Goal: Transaction & Acquisition: Purchase product/service

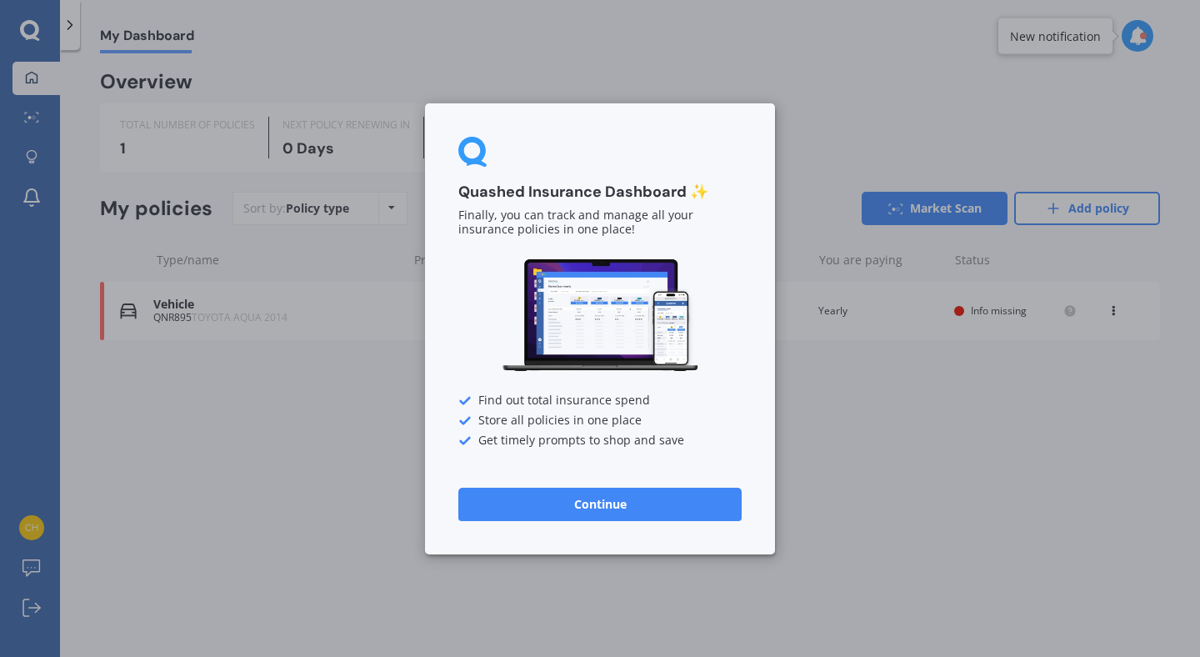
click at [561, 499] on button "Continue" at bounding box center [599, 503] width 283 height 33
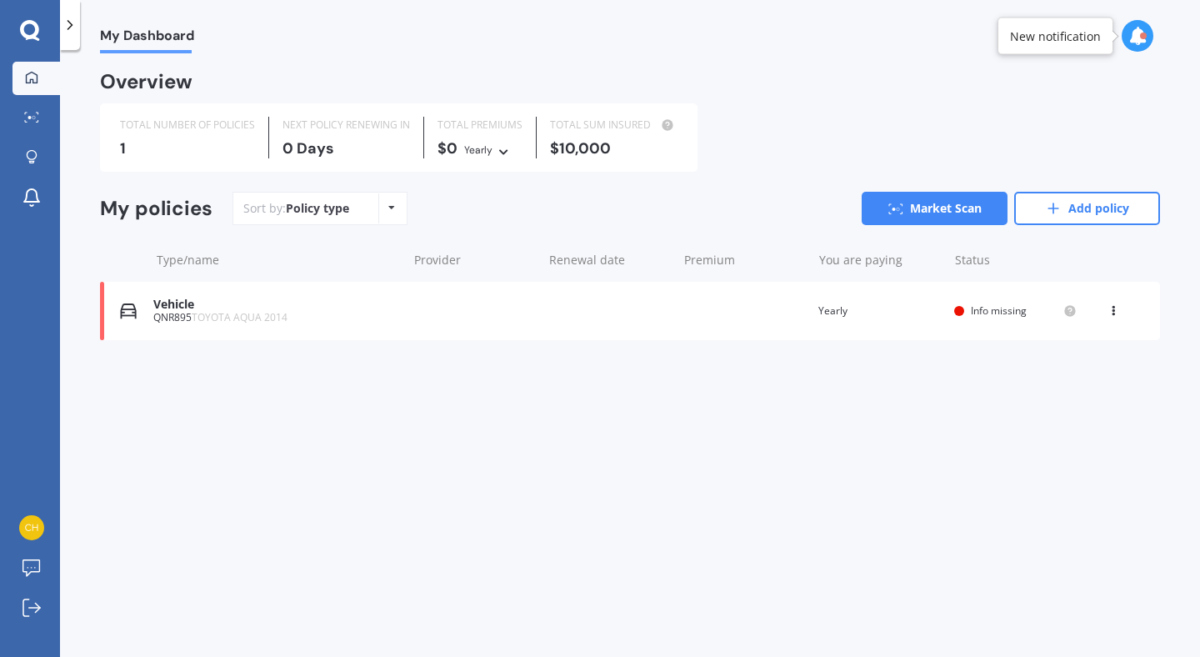
click at [349, 307] on div "Vehicle" at bounding box center [275, 304] width 245 height 14
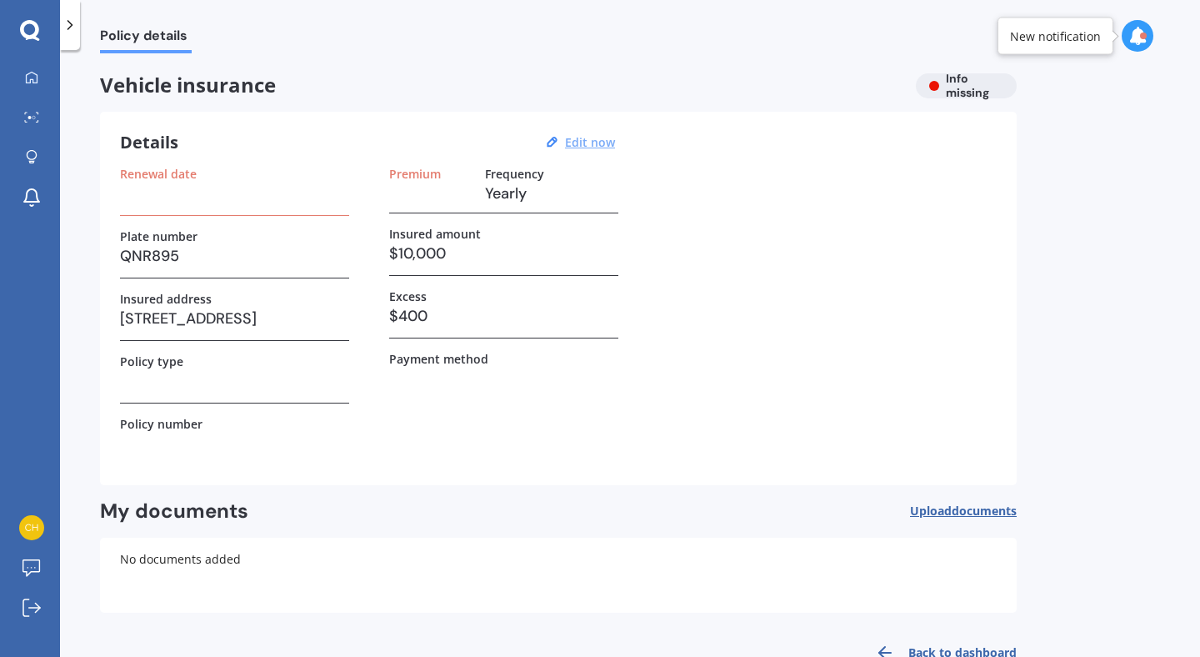
click at [608, 141] on u "Edit now" at bounding box center [590, 142] width 50 height 16
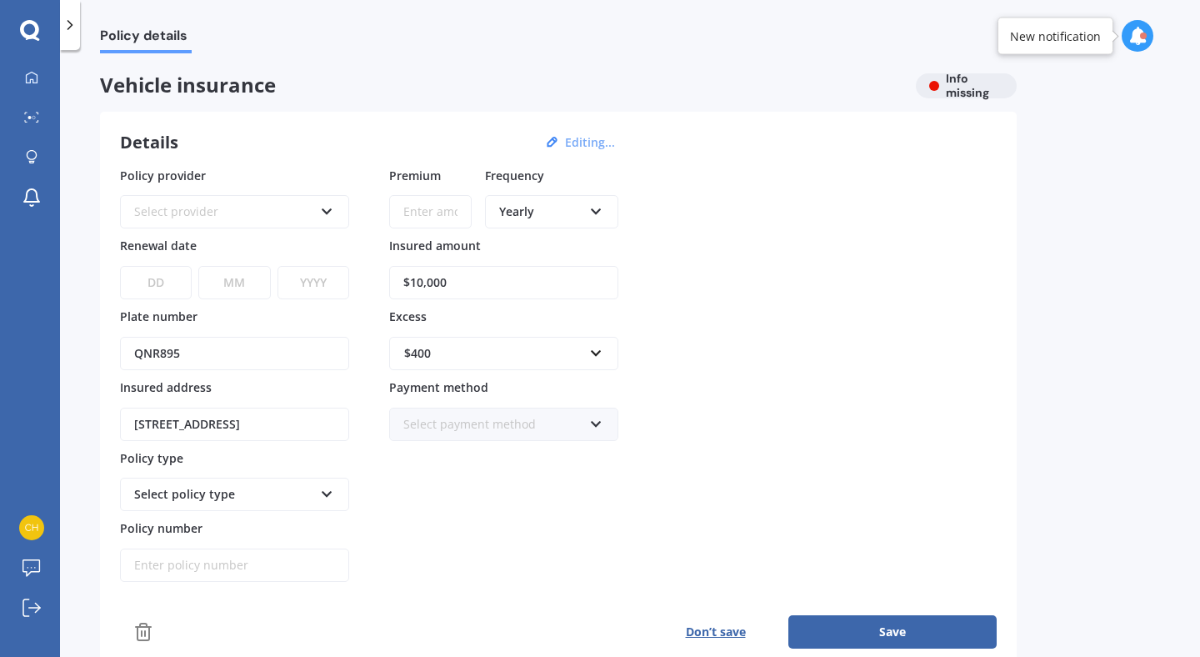
click at [202, 217] on div "Select provider" at bounding box center [223, 211] width 179 height 18
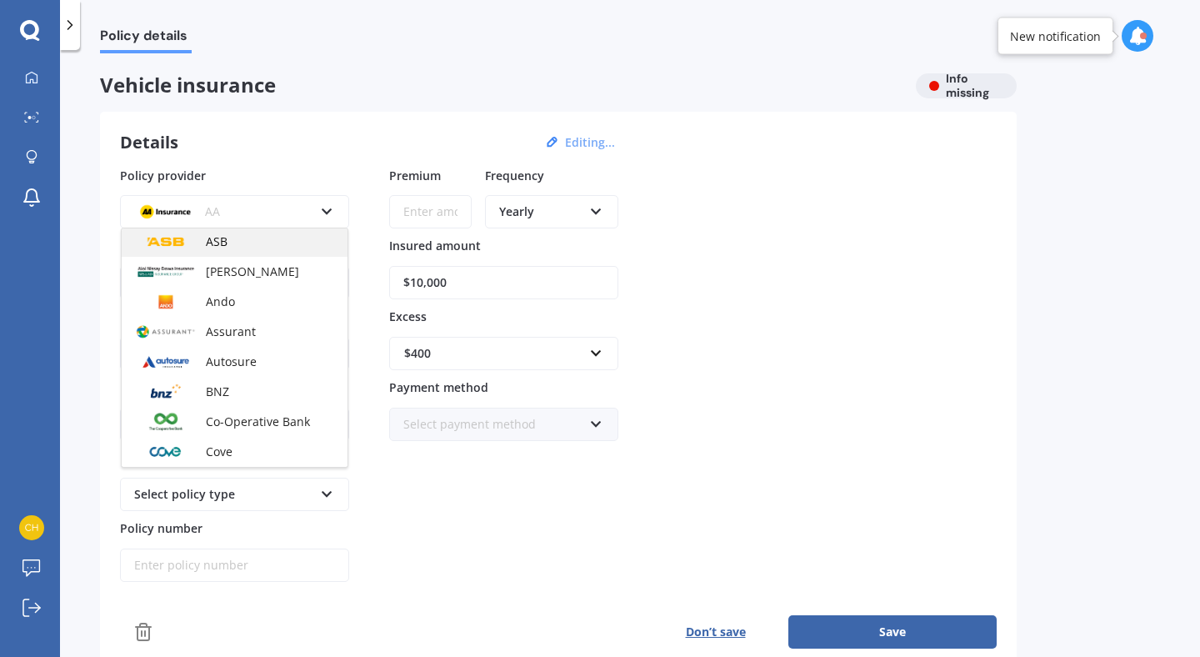
scroll to position [106, 0]
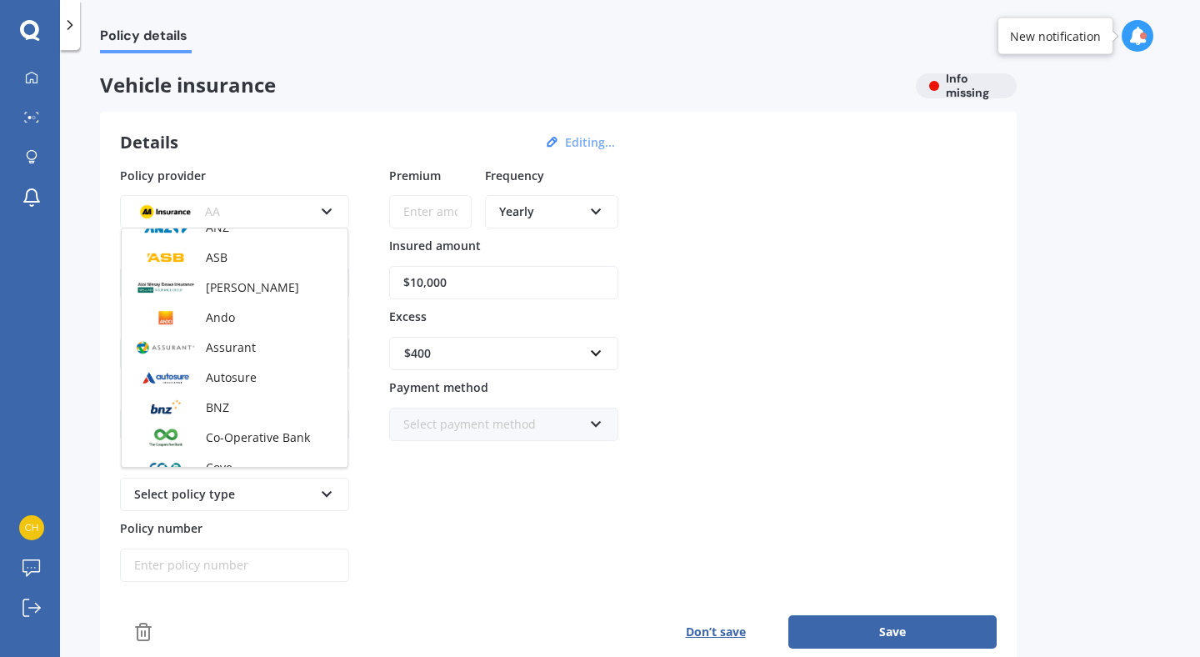
click at [242, 119] on div "Details Editing... Policy provider AA AA AMI AMP ANZ ASB [PERSON_NAME] Dowa And…" at bounding box center [558, 390] width 917 height 557
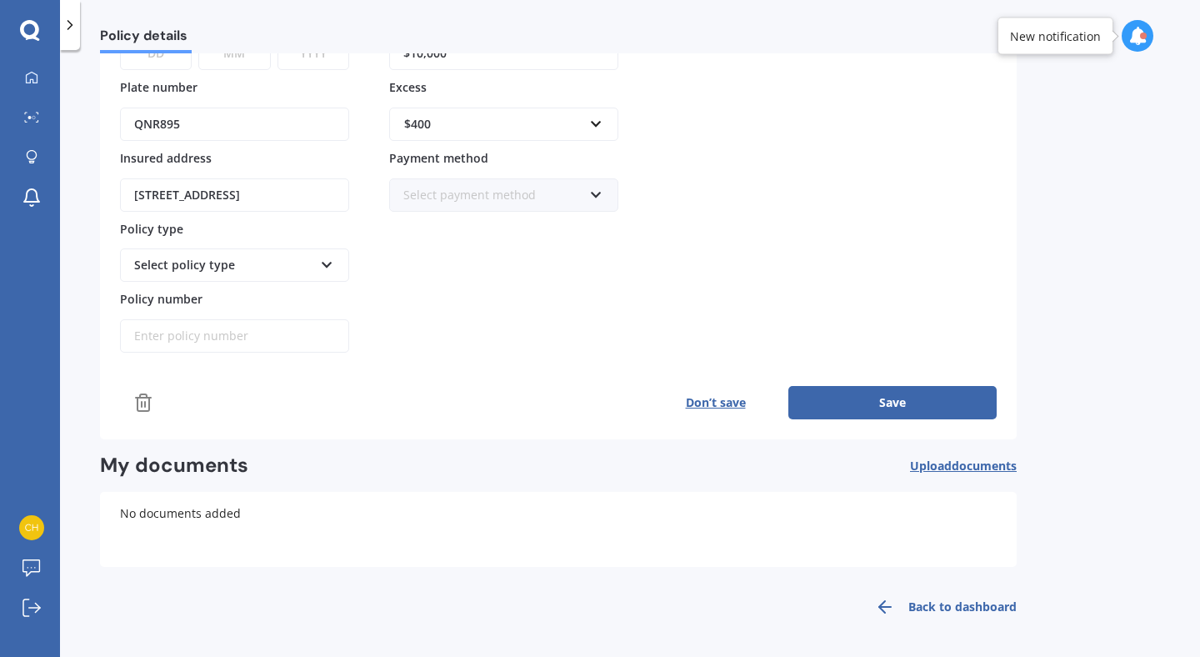
scroll to position [0, 0]
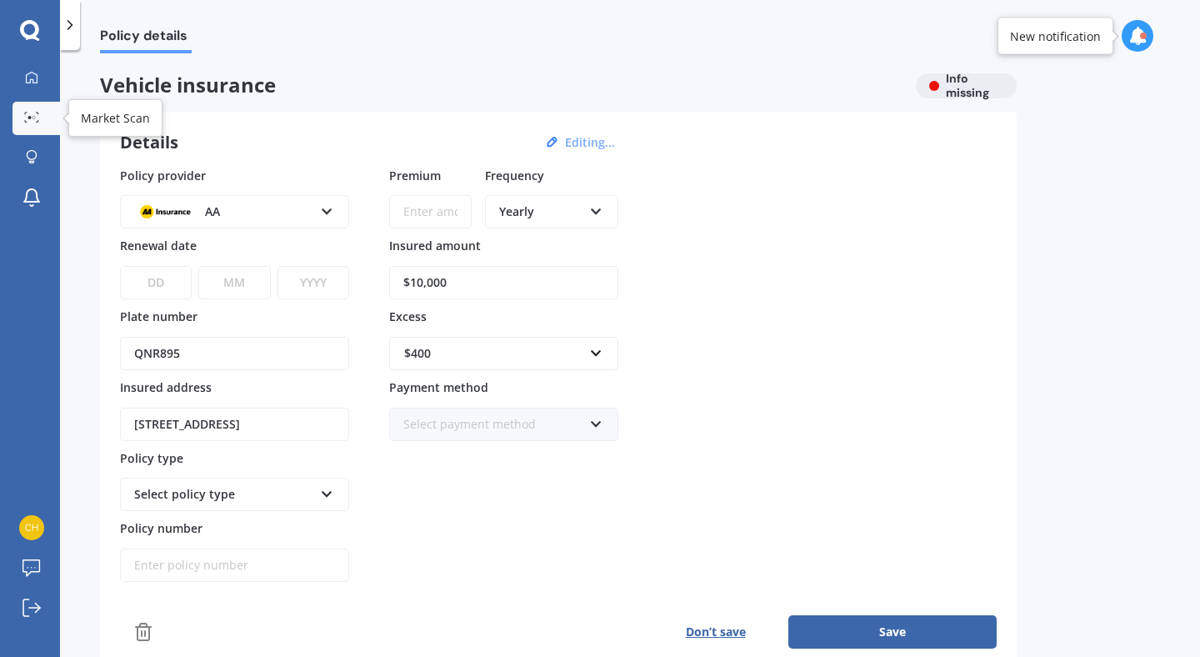
click at [22, 114] on div at bounding box center [31, 118] width 25 height 12
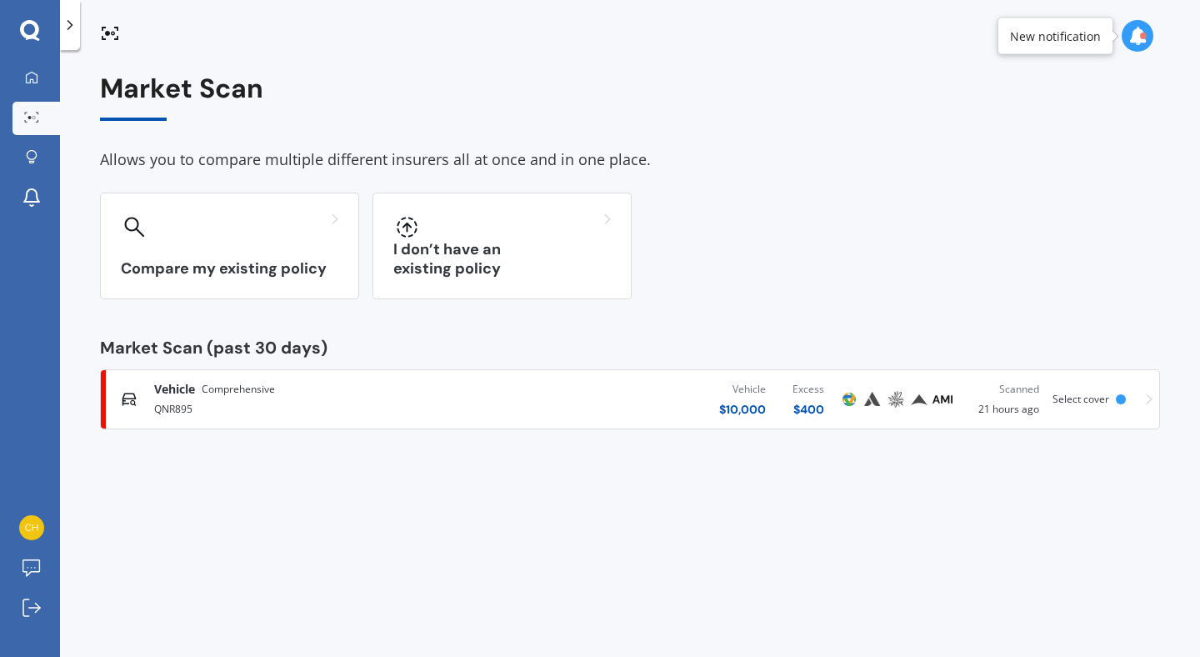
click at [1130, 403] on div "Select cover" at bounding box center [1092, 399] width 80 height 12
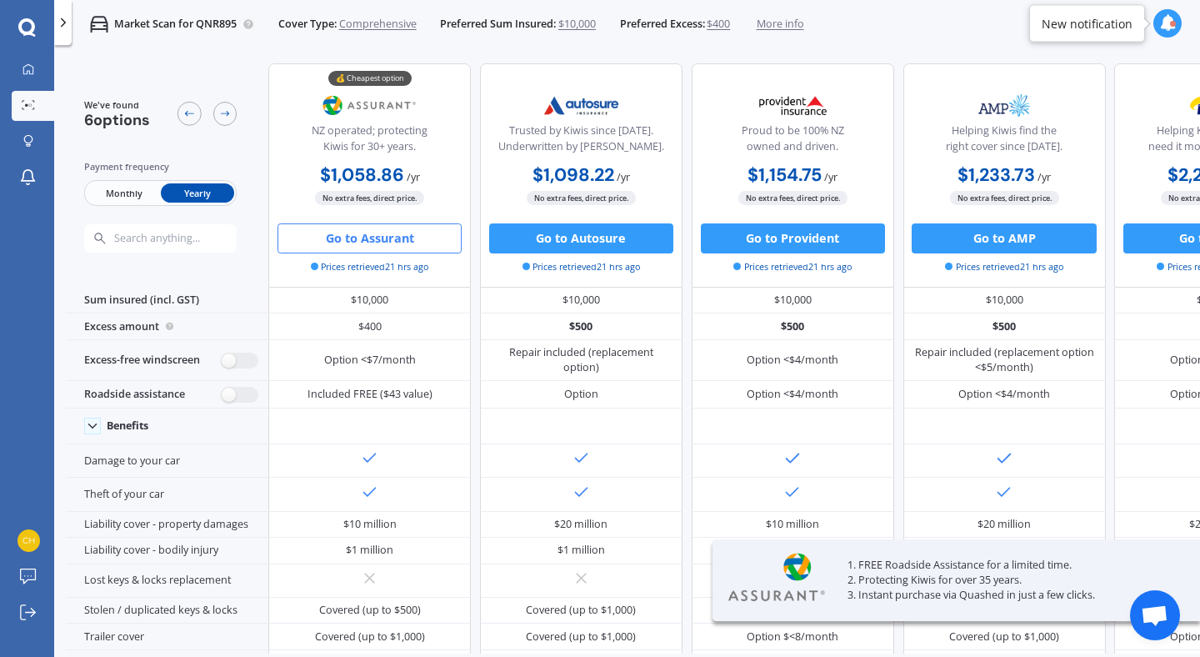
scroll to position [107, 0]
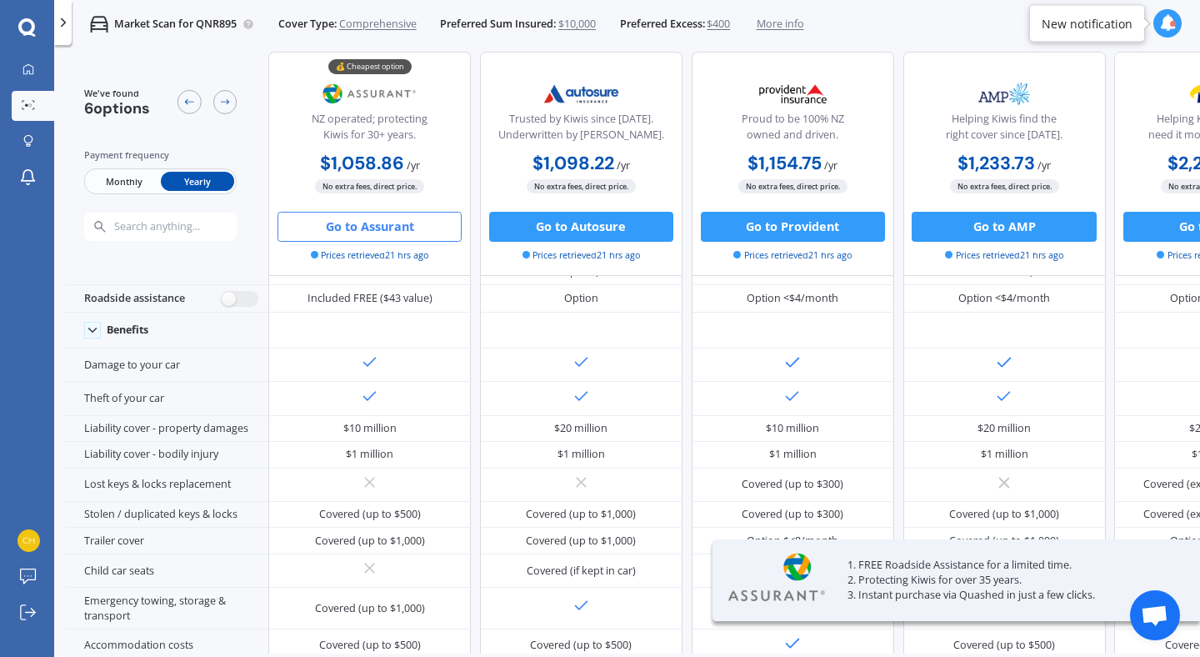
click at [379, 229] on button "Go to Assurant" at bounding box center [369, 227] width 184 height 30
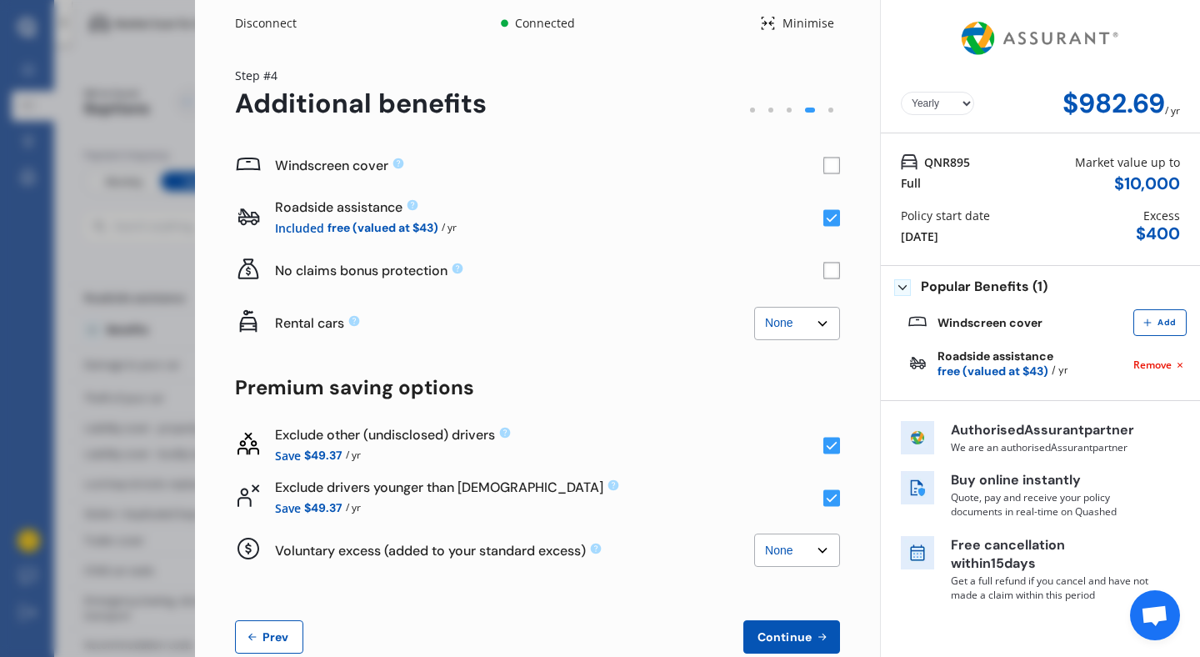
click at [828, 222] on rect at bounding box center [831, 218] width 17 height 17
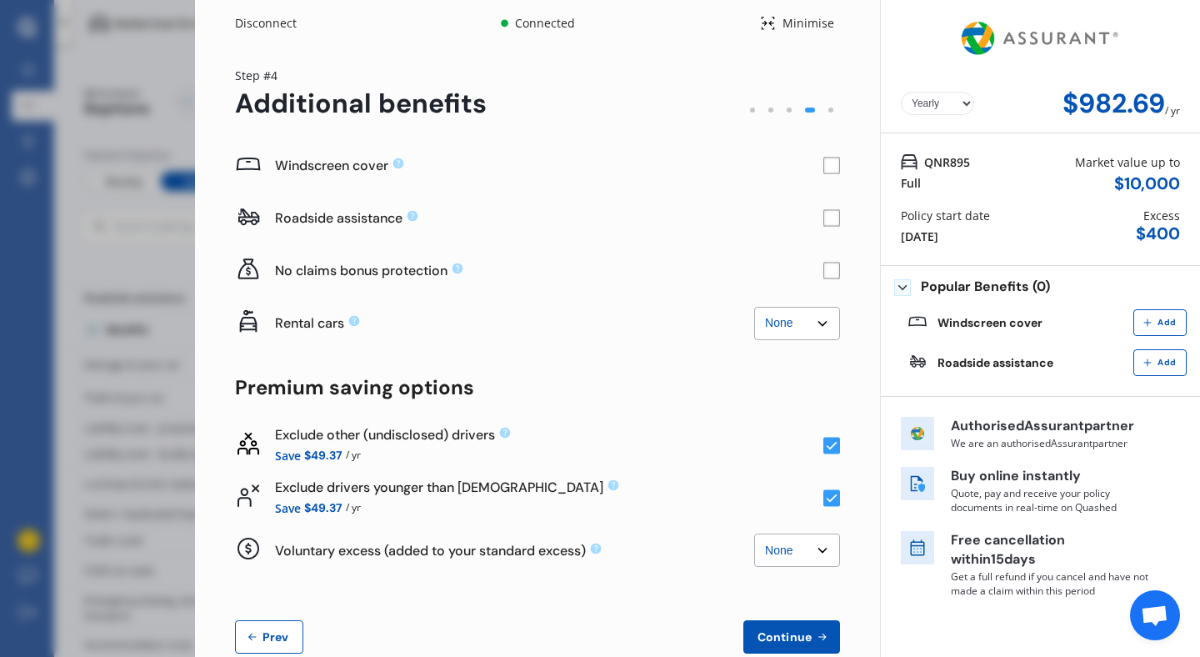
scroll to position [37, 0]
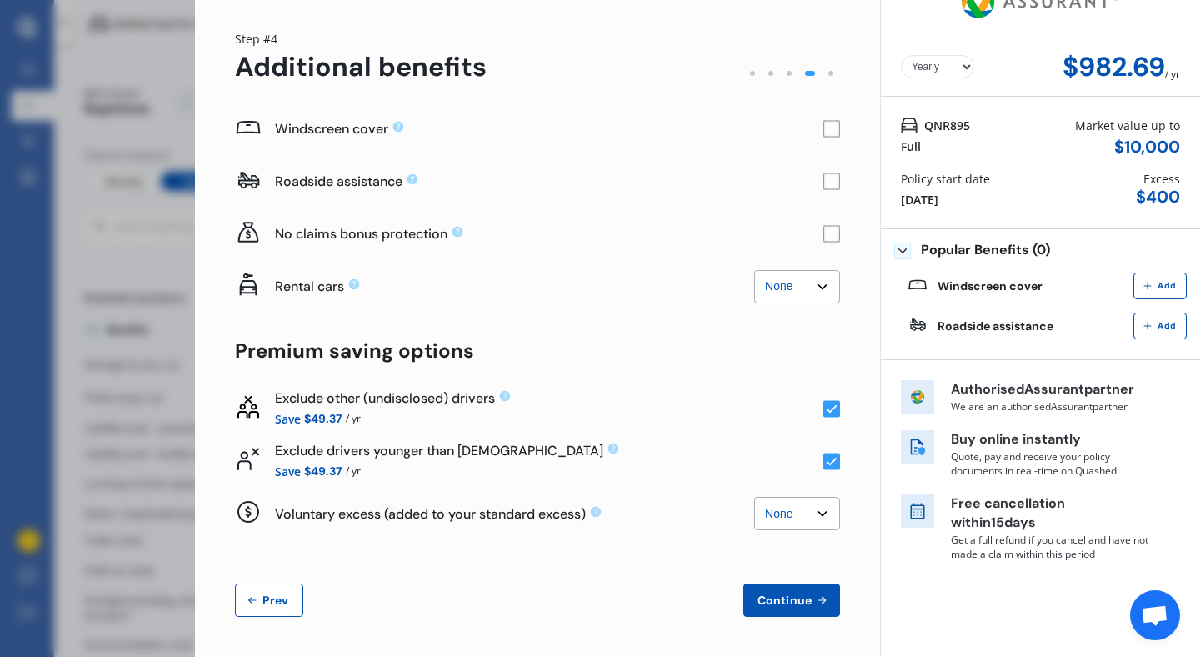
click at [824, 415] on rect at bounding box center [831, 408] width 17 height 17
click at [827, 461] on icon at bounding box center [832, 461] width 11 height 8
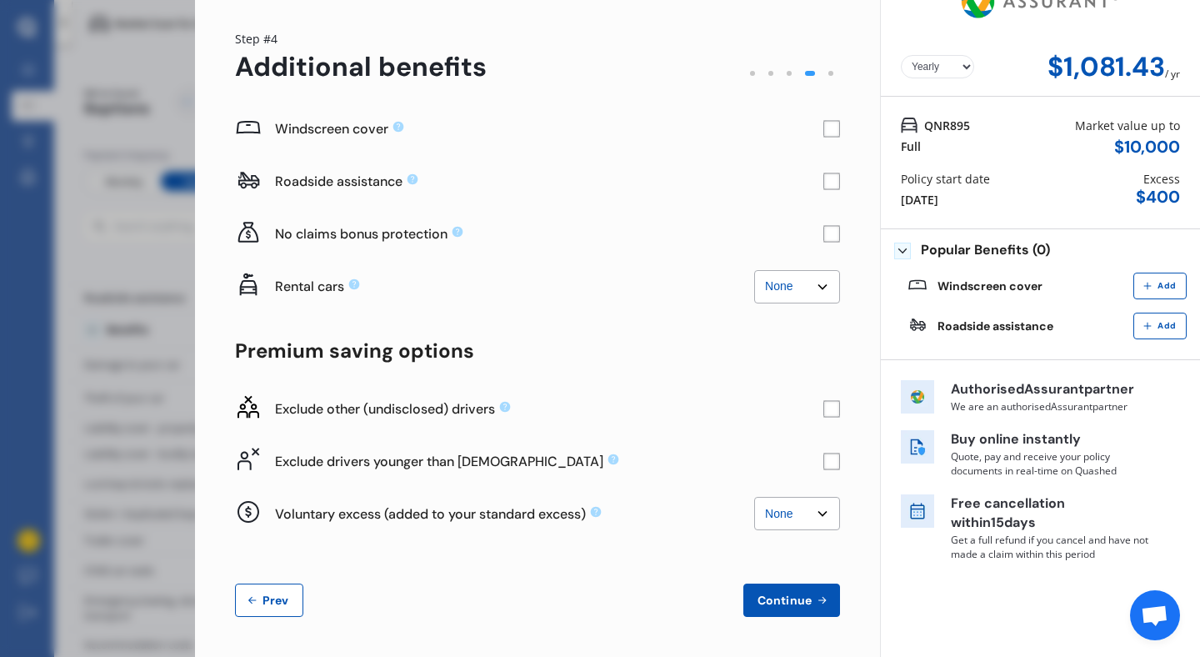
click at [823, 461] on rect at bounding box center [831, 460] width 17 height 17
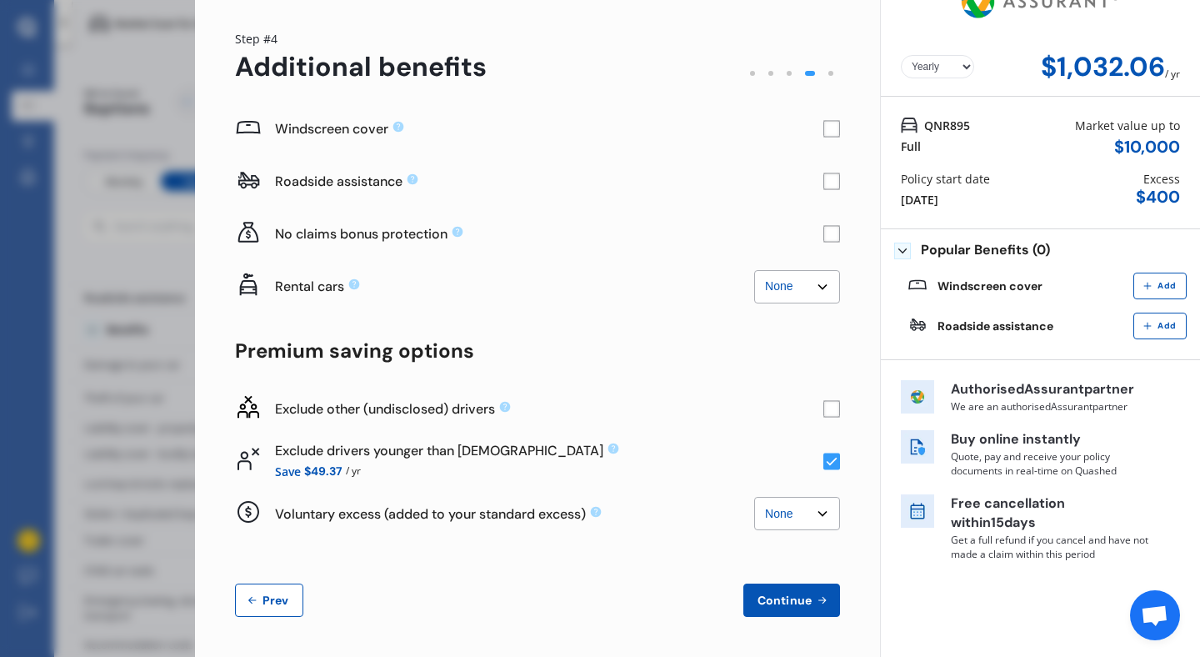
click at [827, 408] on rect at bounding box center [831, 408] width 17 height 17
click at [947, 62] on select "Yearly Monthly" at bounding box center [937, 66] width 73 height 23
select select "Monthly"
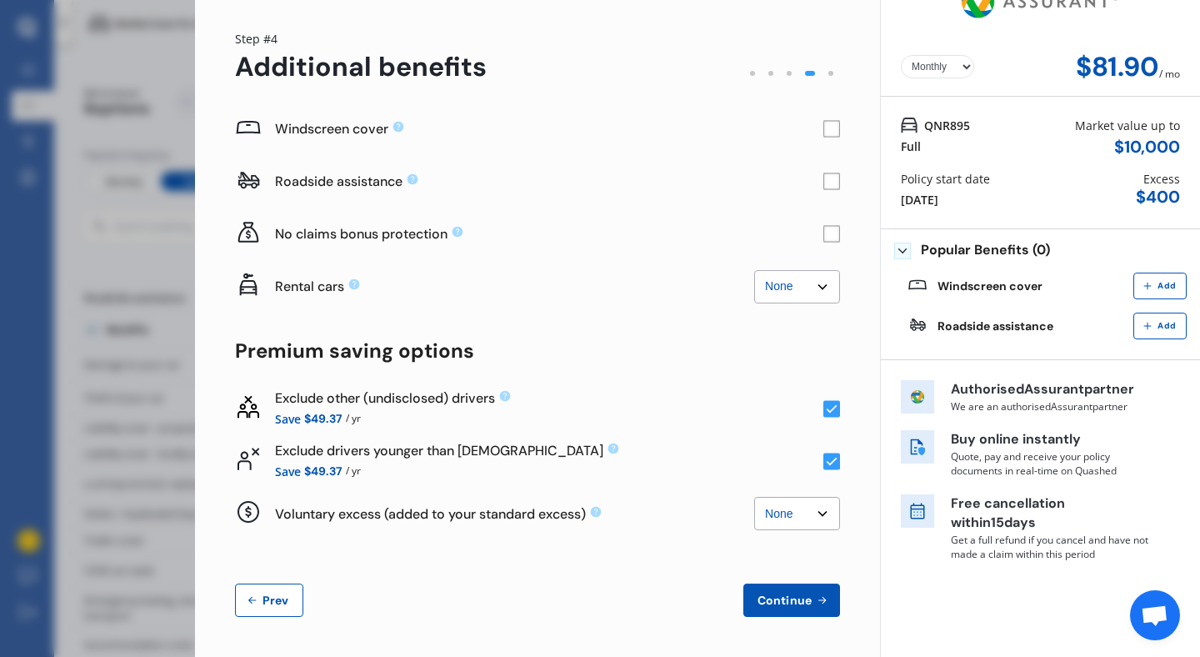
click at [804, 606] on span "Continue" at bounding box center [784, 599] width 61 height 13
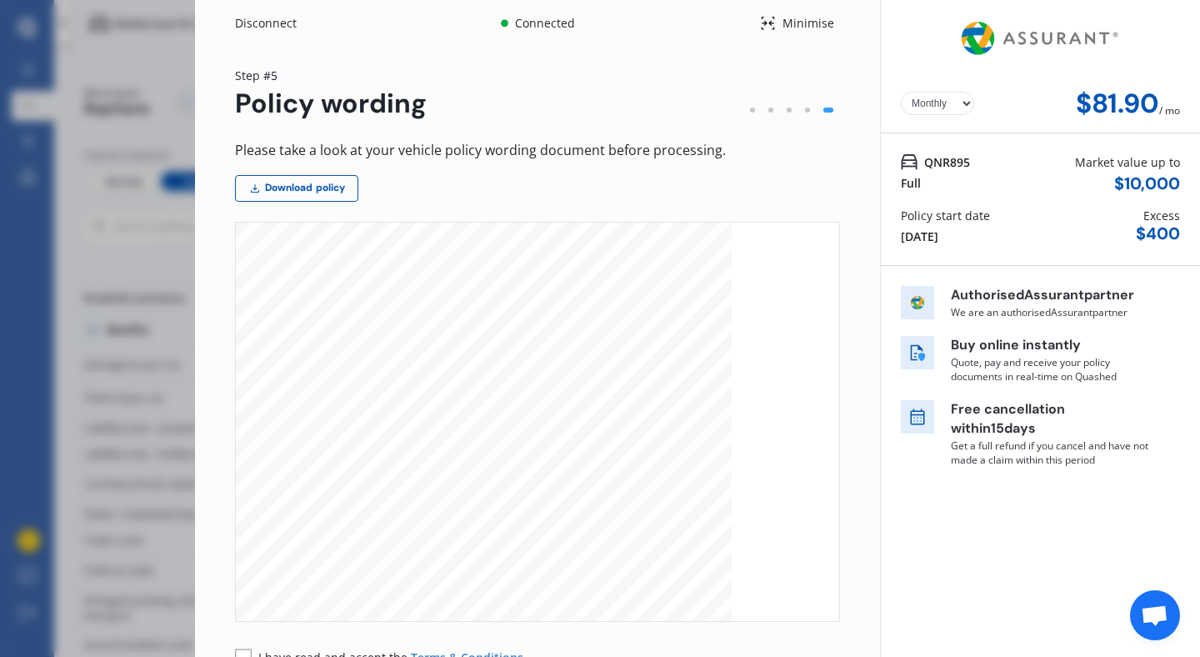
scroll to position [1861, 0]
click at [282, 192] on link "Download policy" at bounding box center [296, 188] width 123 height 27
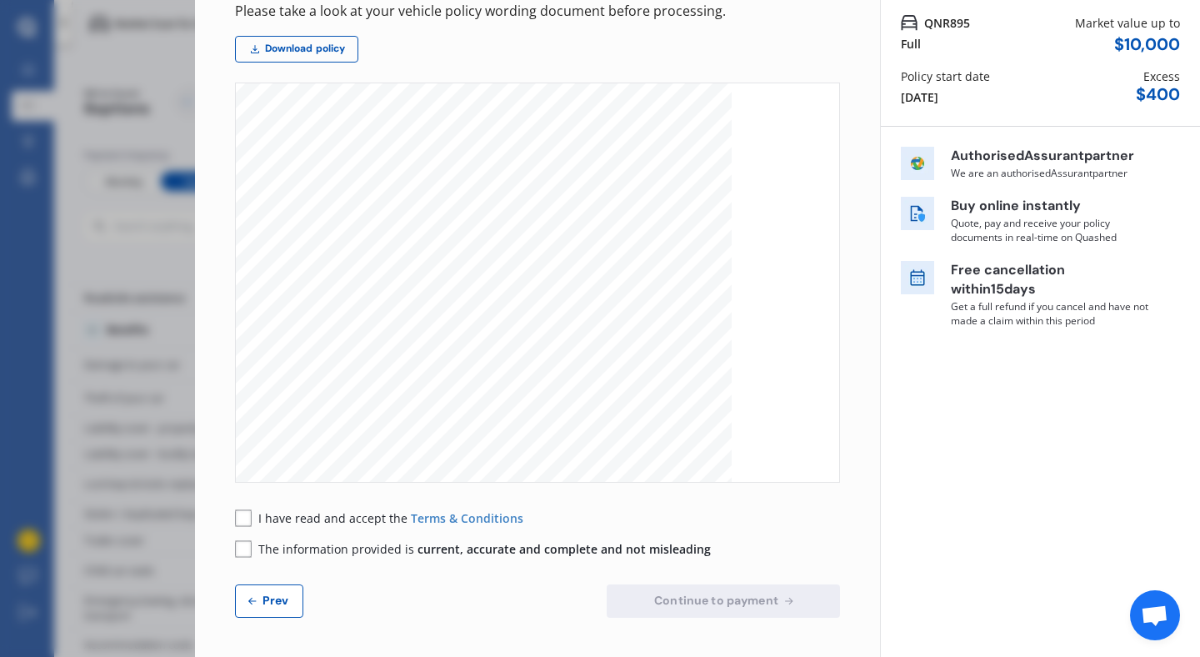
scroll to position [7310, 0]
click at [254, 515] on div "I have read and accept the Terms & Conditions" at bounding box center [379, 517] width 288 height 17
click at [242, 515] on rect at bounding box center [243, 517] width 17 height 17
click at [242, 547] on rect at bounding box center [243, 548] width 17 height 17
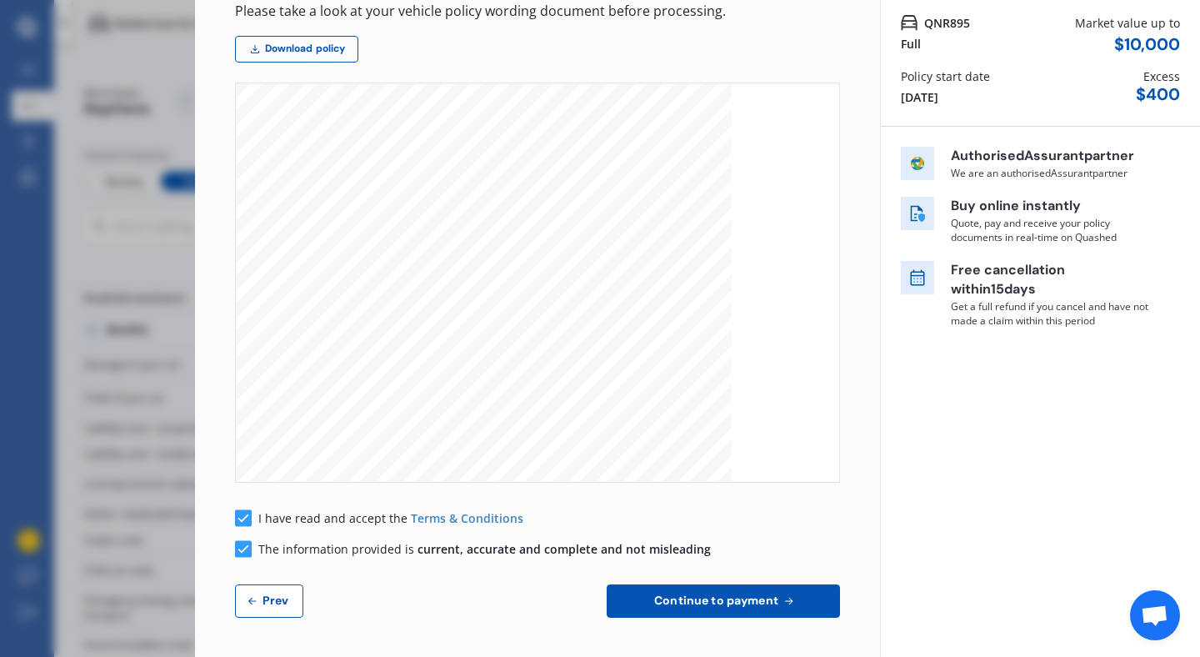
click at [742, 609] on button "Continue to payment" at bounding box center [723, 600] width 233 height 33
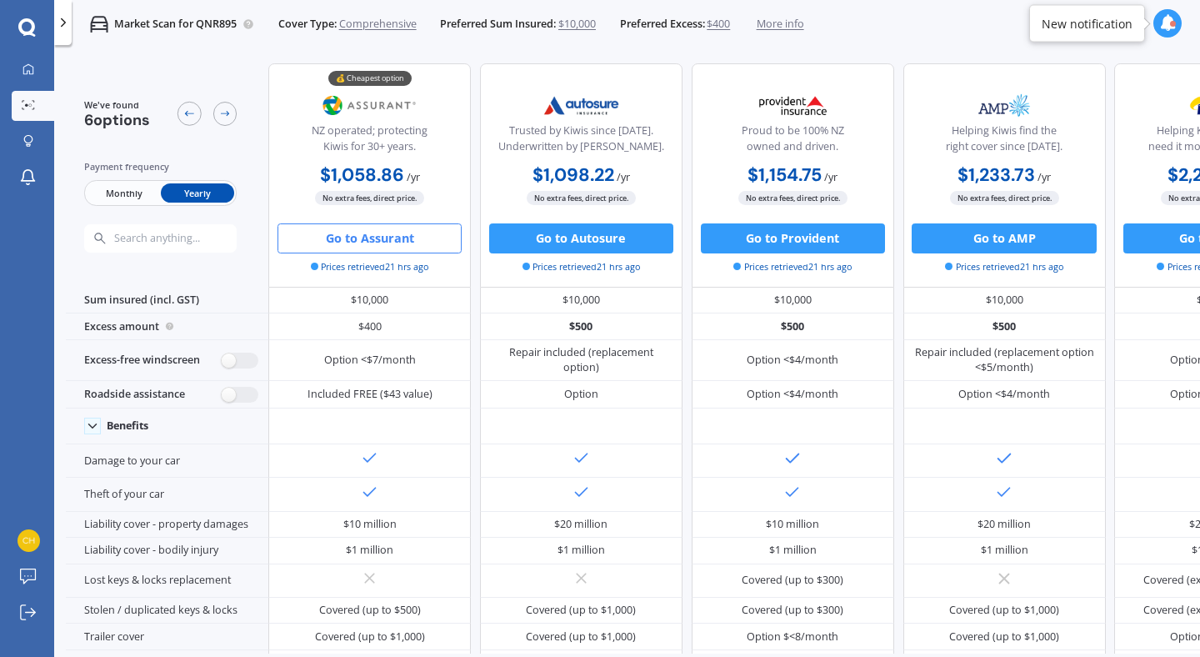
click at [362, 231] on button "Go to Assurant" at bounding box center [369, 238] width 184 height 30
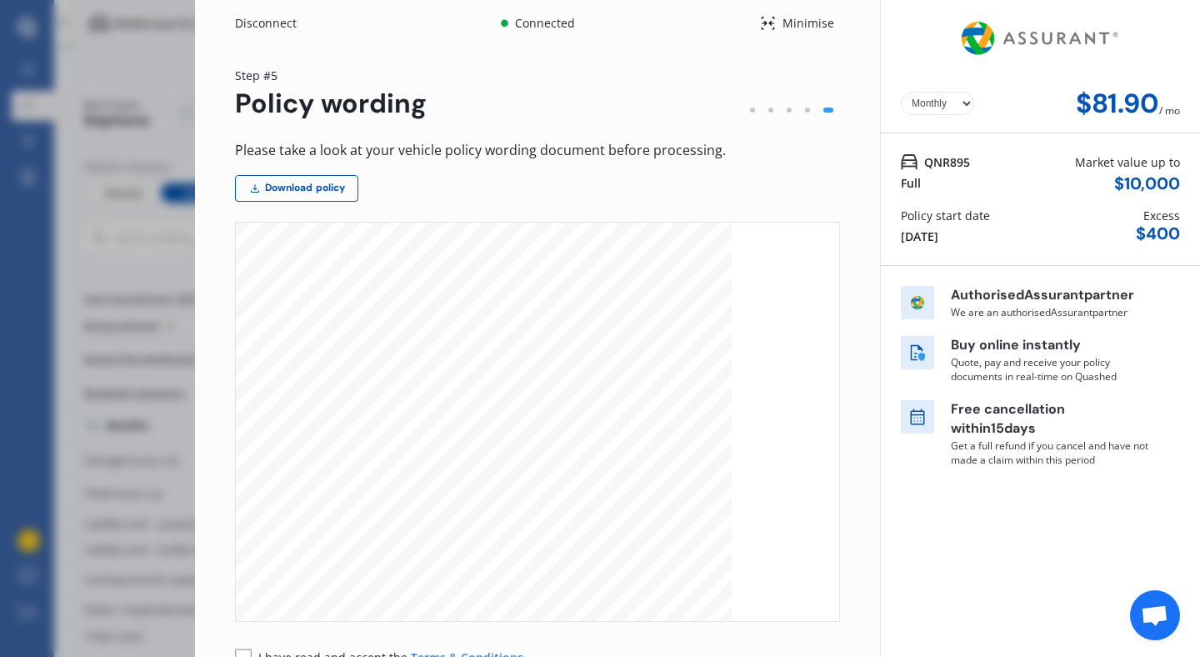
click at [925, 92] on select "Yearly Monthly" at bounding box center [937, 103] width 73 height 23
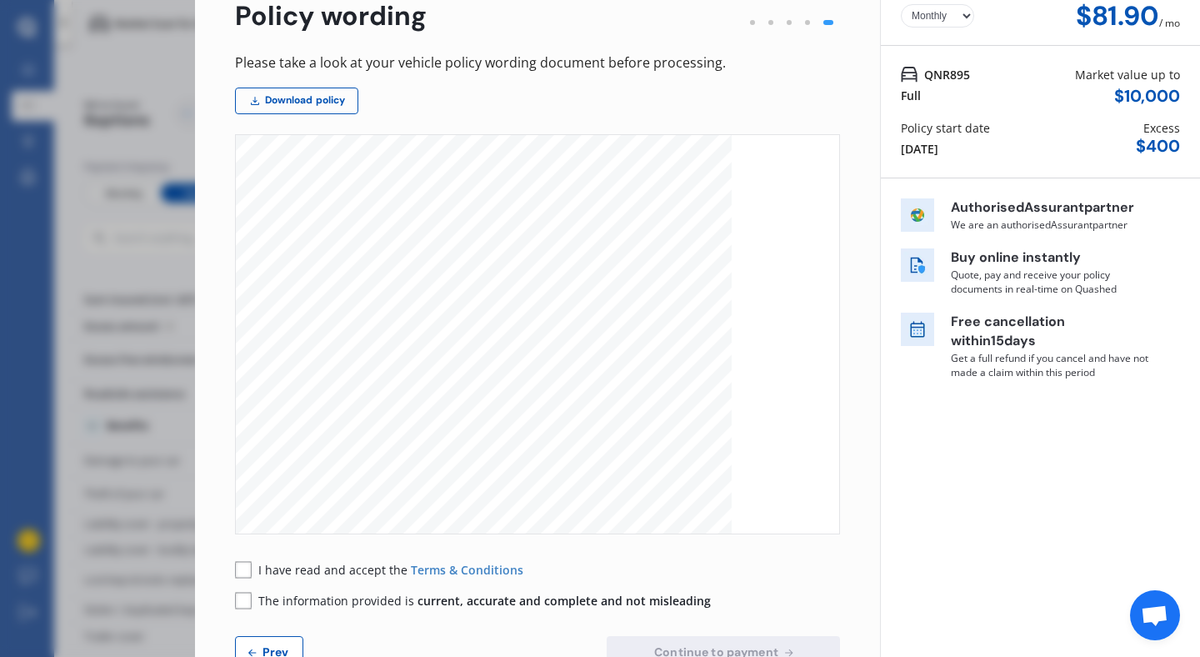
scroll to position [139, 0]
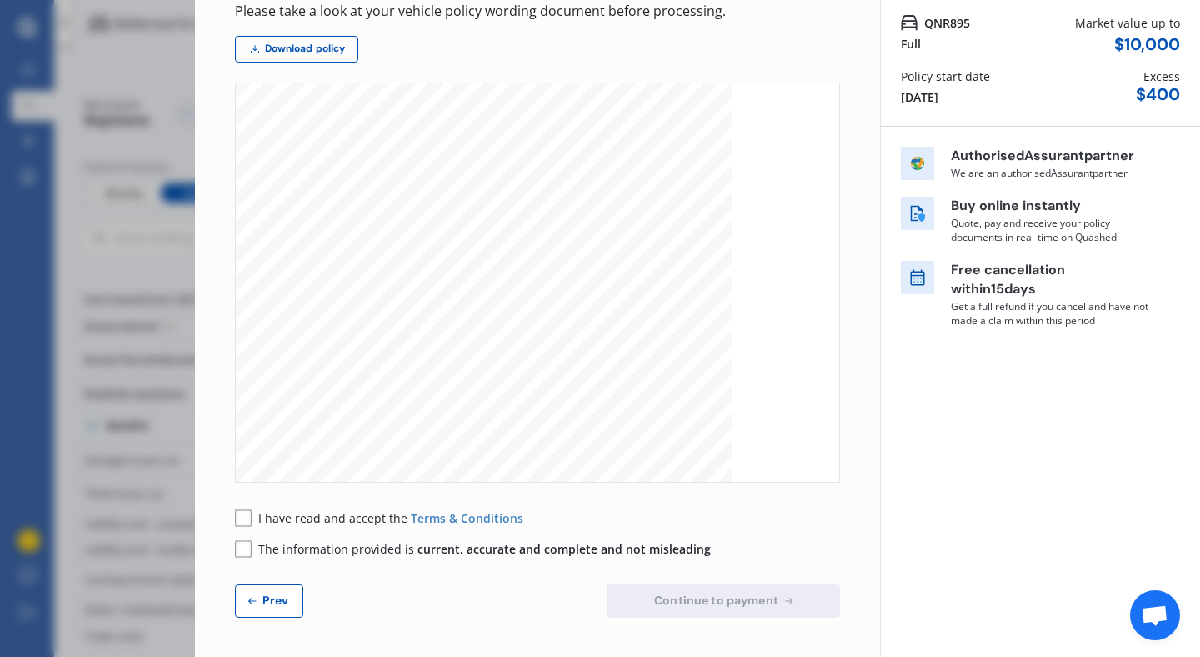
click at [244, 514] on rect at bounding box center [243, 517] width 17 height 17
click at [243, 561] on div "Please take a look at your vehicle policy wording document before processing. D…" at bounding box center [537, 308] width 605 height 617
click at [243, 554] on rect at bounding box center [243, 548] width 17 height 17
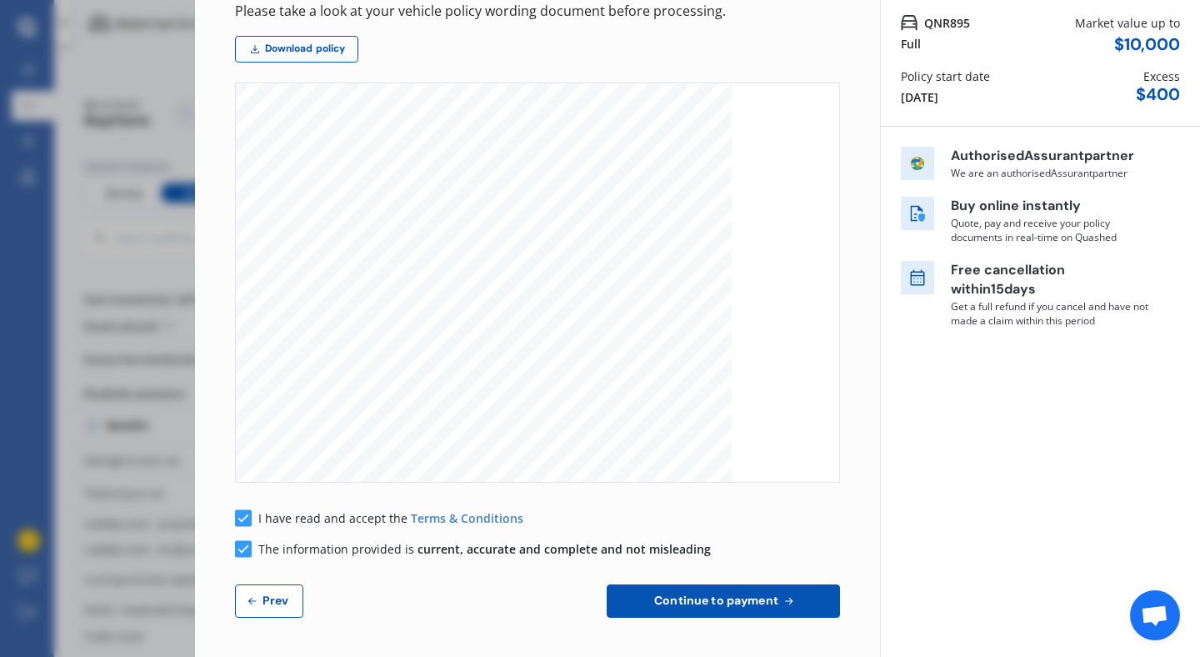
scroll to position [0, 0]
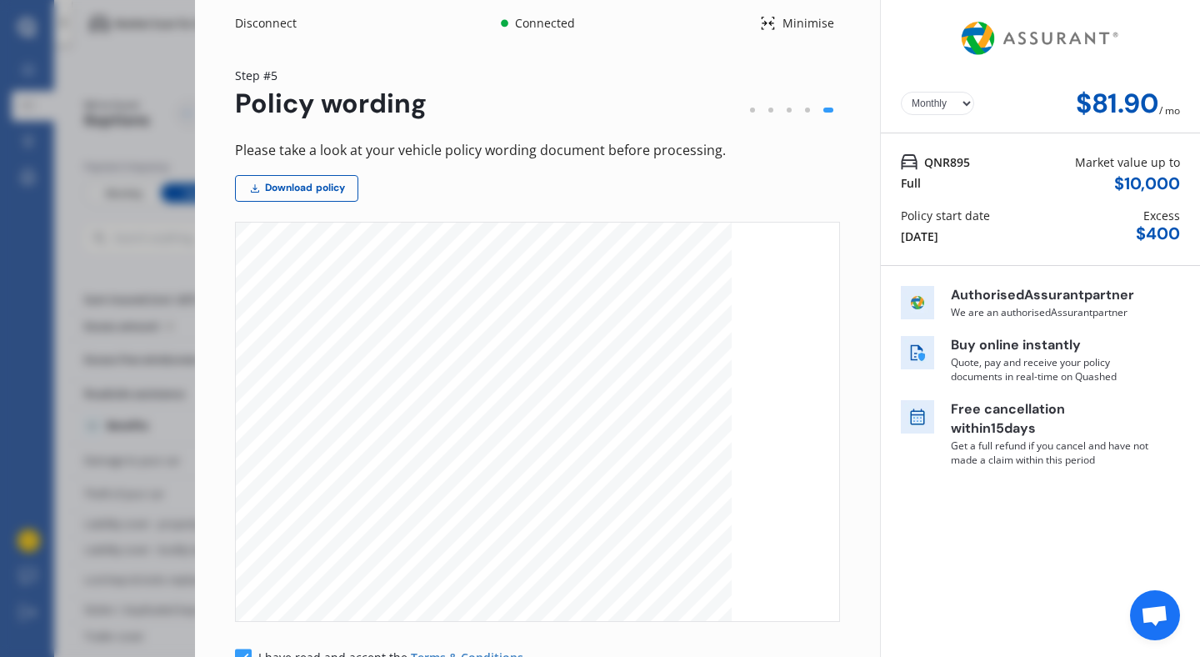
click at [924, 107] on select "Yearly Monthly" at bounding box center [937, 103] width 73 height 23
click at [922, 106] on select "Yearly Monthly" at bounding box center [937, 103] width 73 height 23
click at [956, 101] on select "Yearly Monthly" at bounding box center [937, 103] width 73 height 23
click at [934, 110] on select "Yearly Monthly" at bounding box center [937, 103] width 73 height 23
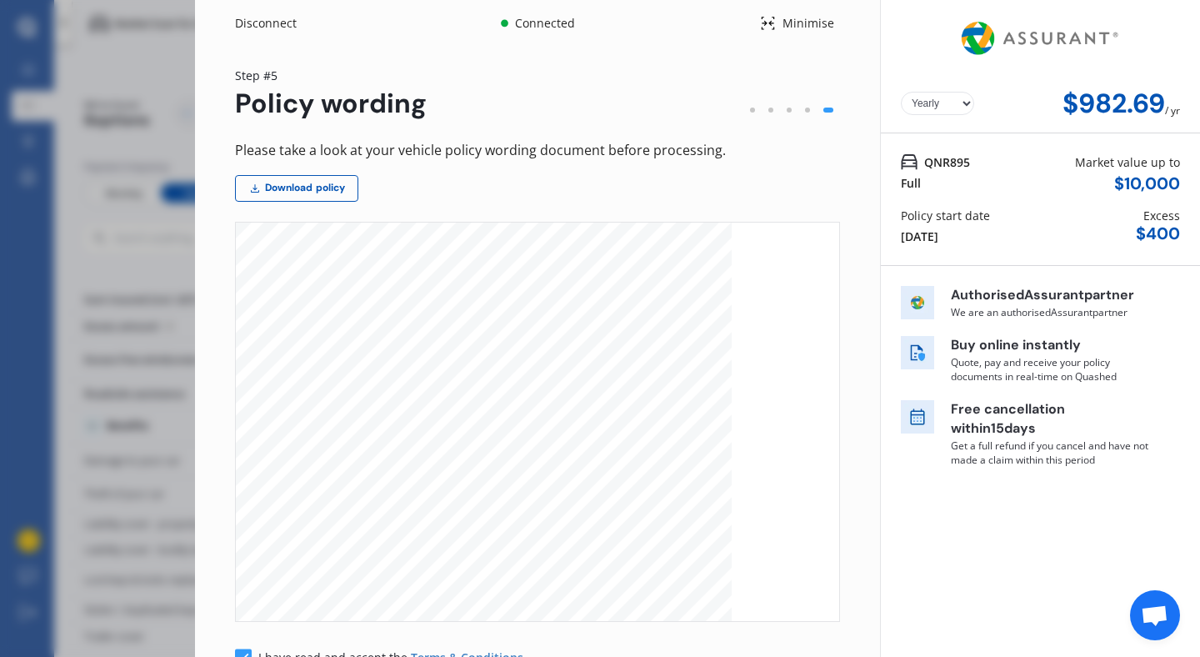
select select "Monthly"
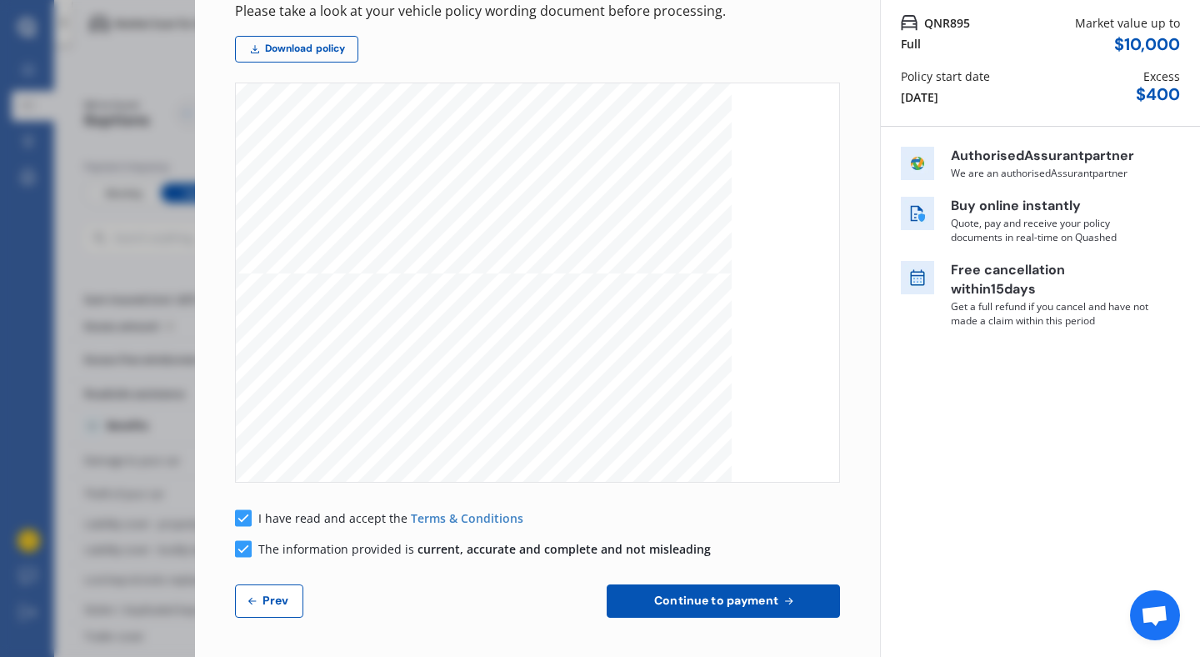
click at [723, 605] on span "Continue to payment" at bounding box center [716, 599] width 131 height 13
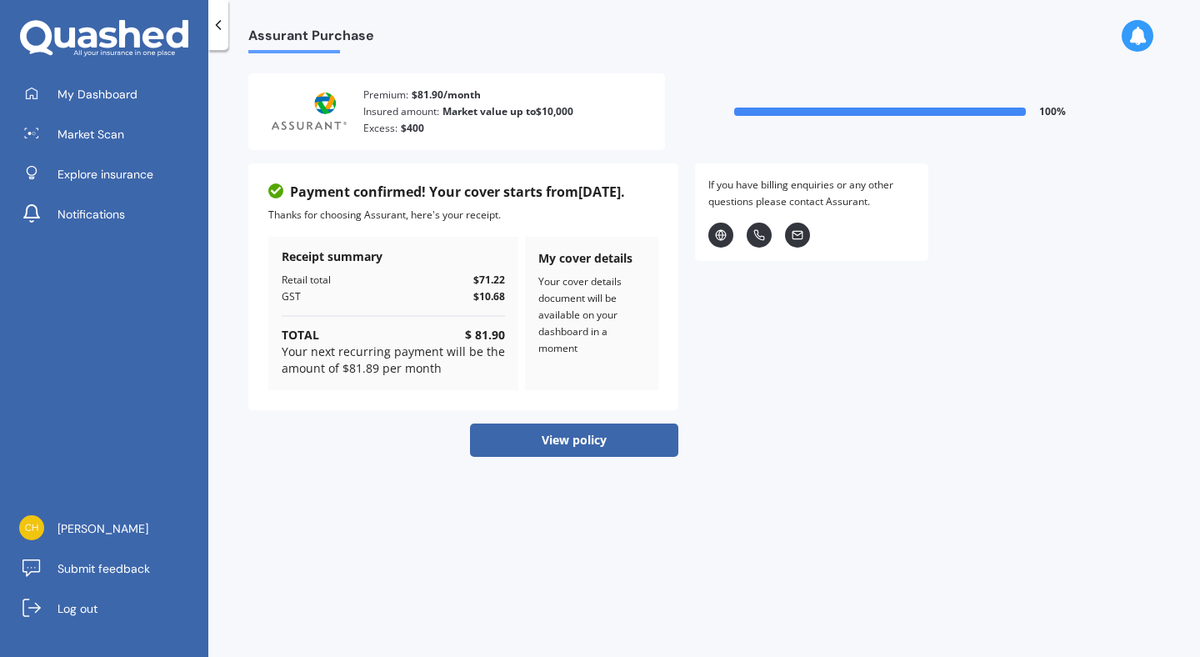
click at [598, 439] on button "View policy" at bounding box center [574, 439] width 208 height 33
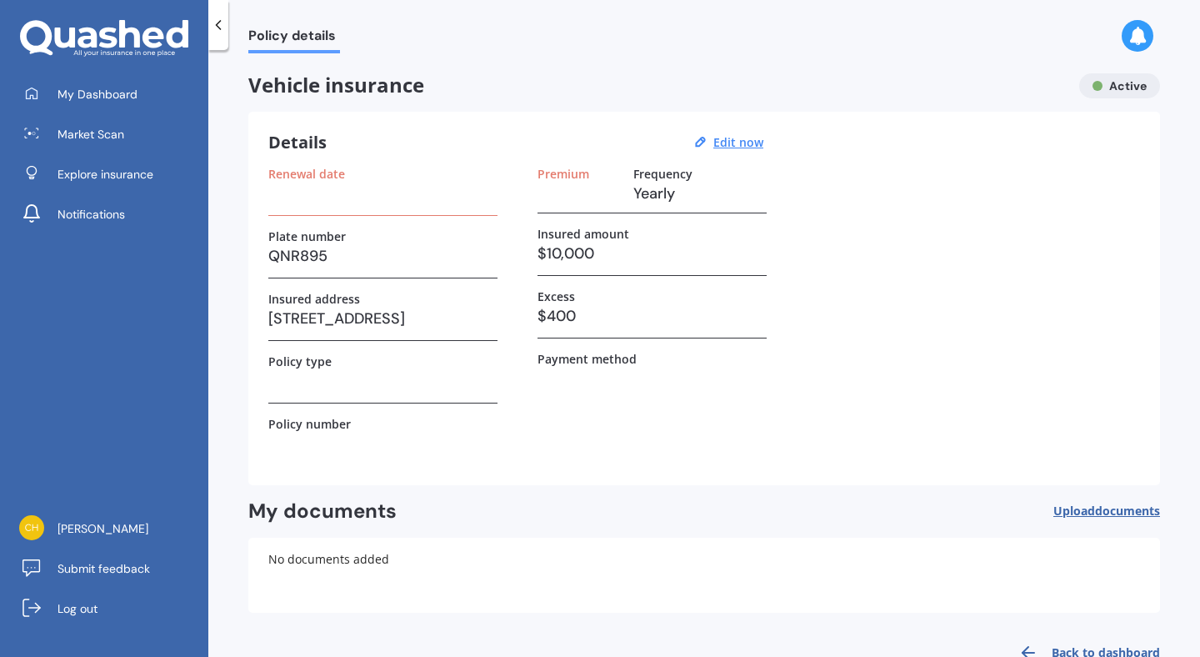
click at [303, 375] on h3 at bounding box center [382, 380] width 229 height 25
click at [746, 149] on u "Edit now" at bounding box center [738, 142] width 50 height 16
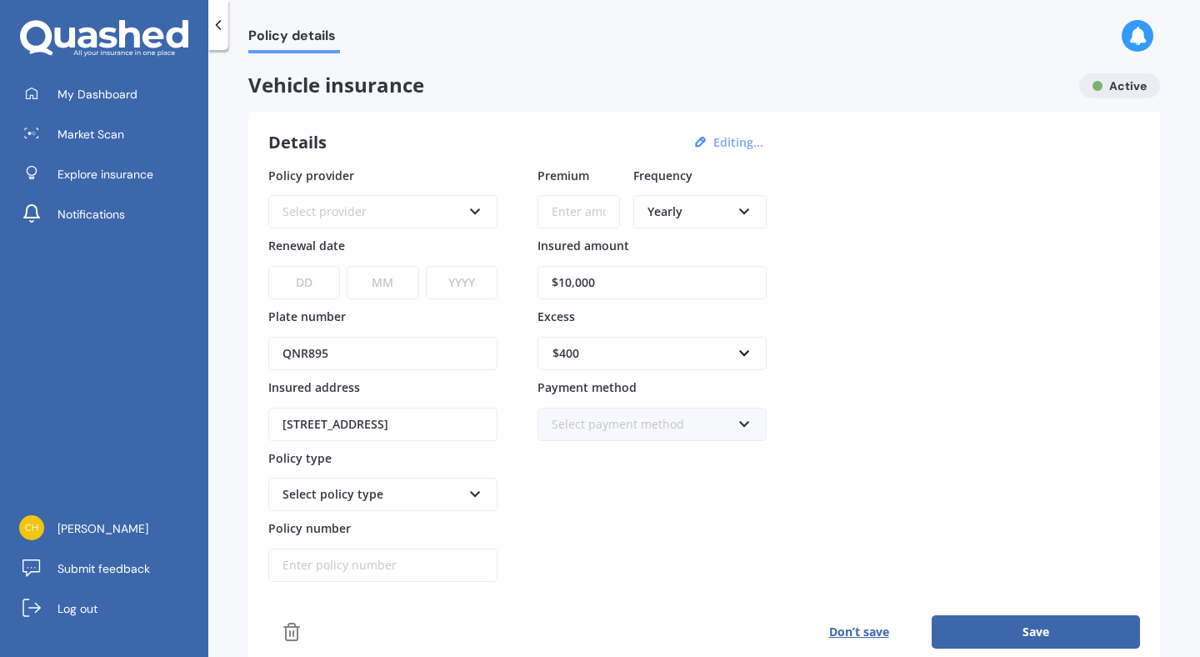
click at [317, 216] on div "Select provider" at bounding box center [371, 211] width 179 height 18
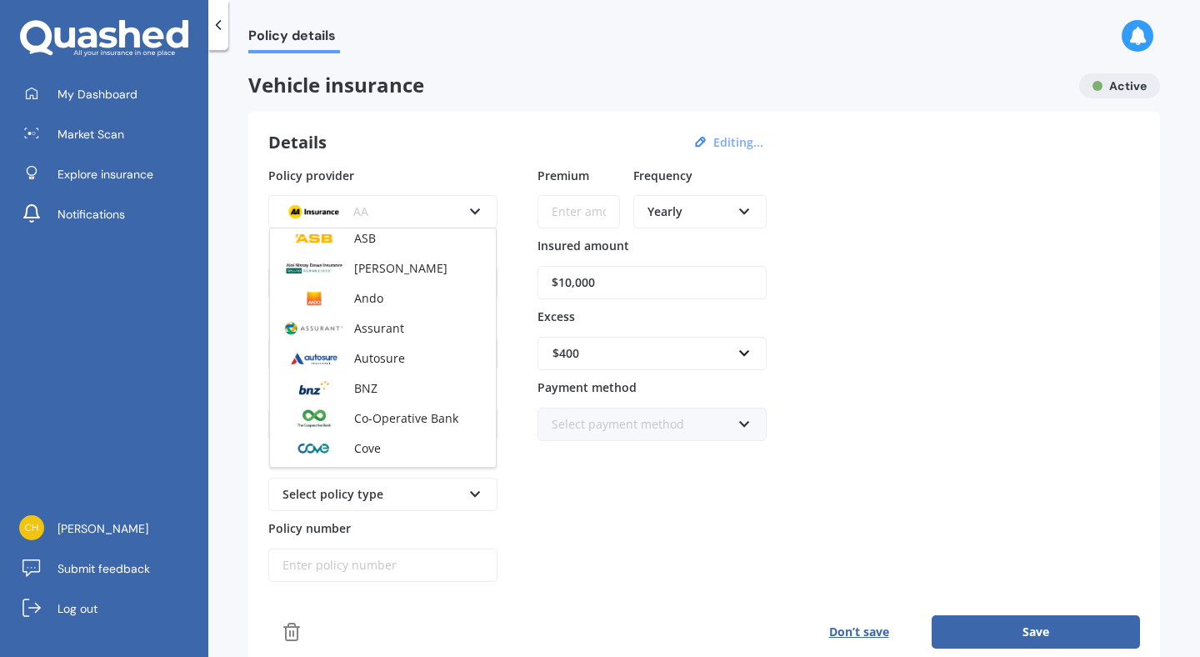
scroll to position [207, 0]
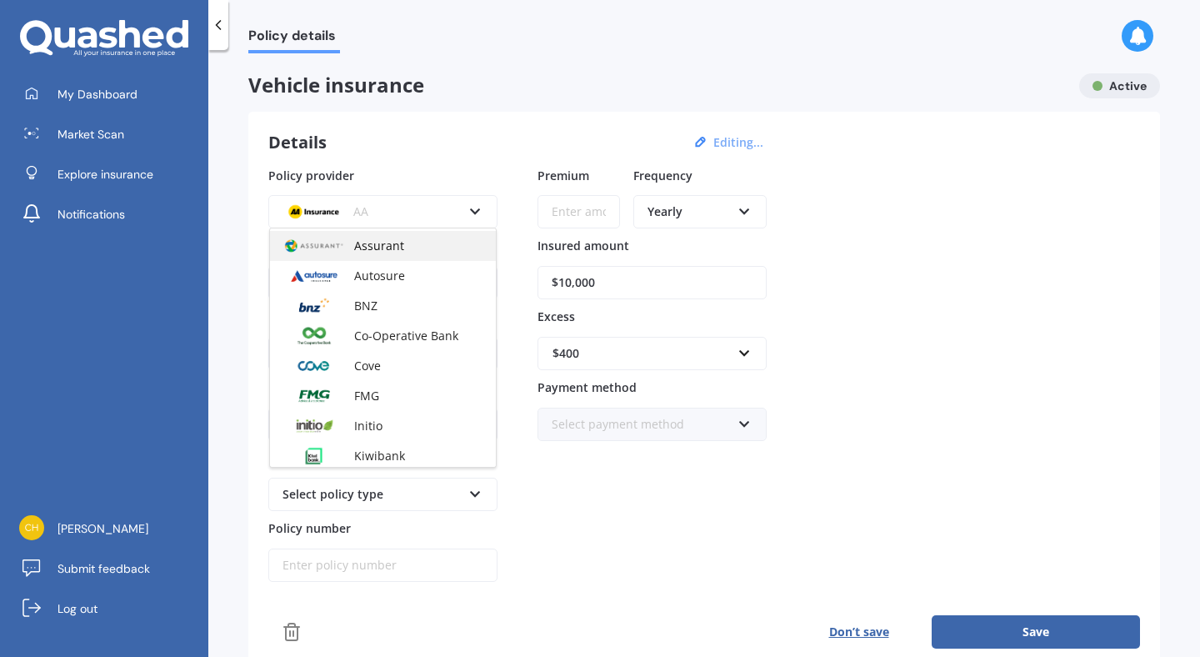
click at [367, 244] on span "Assurant" at bounding box center [379, 245] width 50 height 16
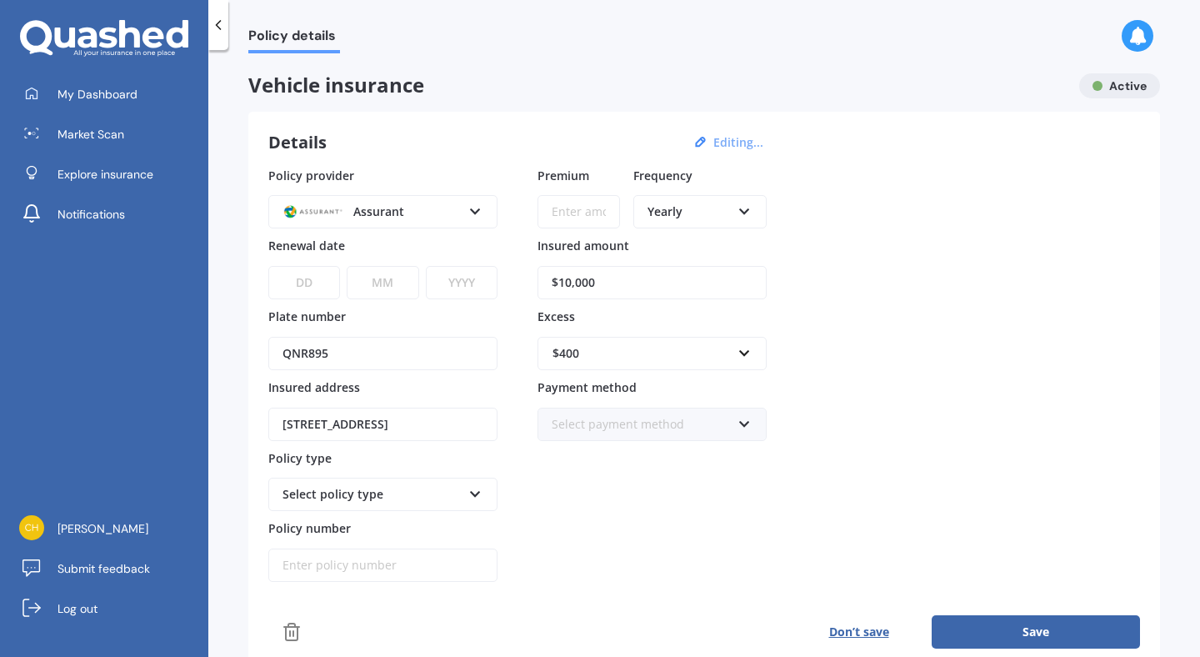
click at [312, 282] on select "DD 01 02 03 04 05 06 07 08 09 10 11 12 13 14 15 16 17 18 19 20 21 22 23 24 25 2…" at bounding box center [304, 282] width 72 height 33
select select "22"
click at [391, 284] on select "MM 01 02 03 04 05 06 07 08 09 10 11 12" at bounding box center [383, 282] width 72 height 33
select select "09"
click at [457, 285] on select "YYYY 2027 2026 2025 2024 2023 2022 2021 2020 2019 2018 2017 2016 2015 2014 2013…" at bounding box center [462, 282] width 72 height 33
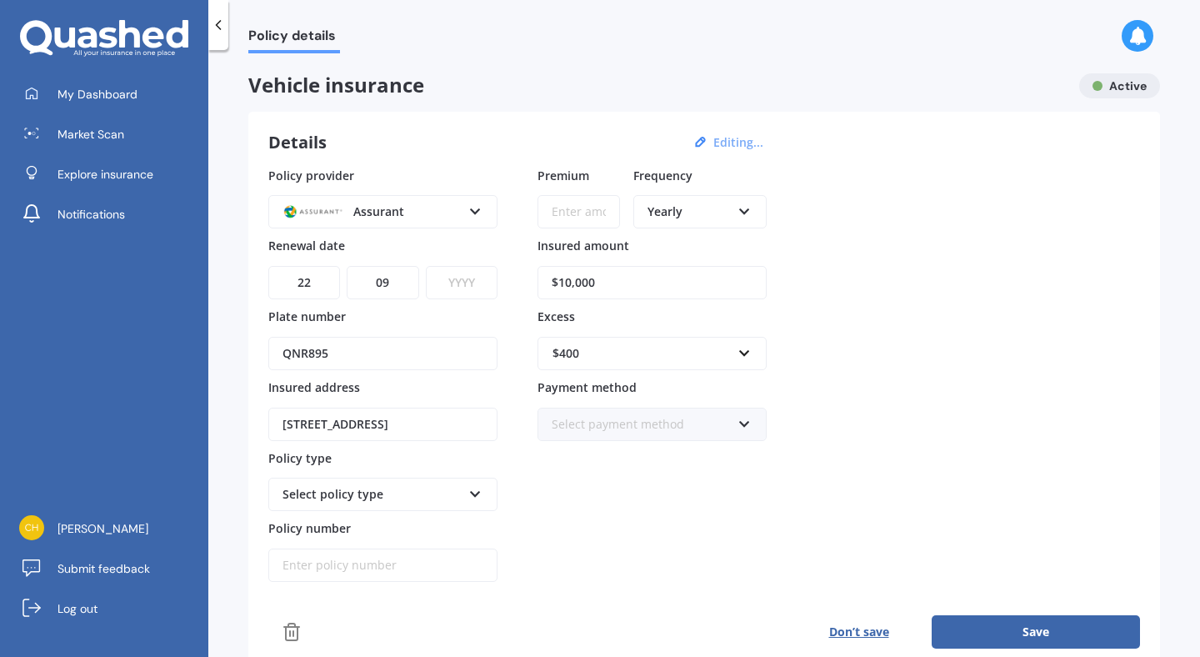
select select "2026"
click at [341, 498] on div "Select policy type" at bounding box center [371, 494] width 179 height 18
click at [331, 534] on div "Comprehensive Cover" at bounding box center [383, 526] width 226 height 30
click at [716, 210] on div "Yearly" at bounding box center [688, 211] width 83 height 18
click at [683, 332] on span "Monthly" at bounding box center [671, 333] width 46 height 16
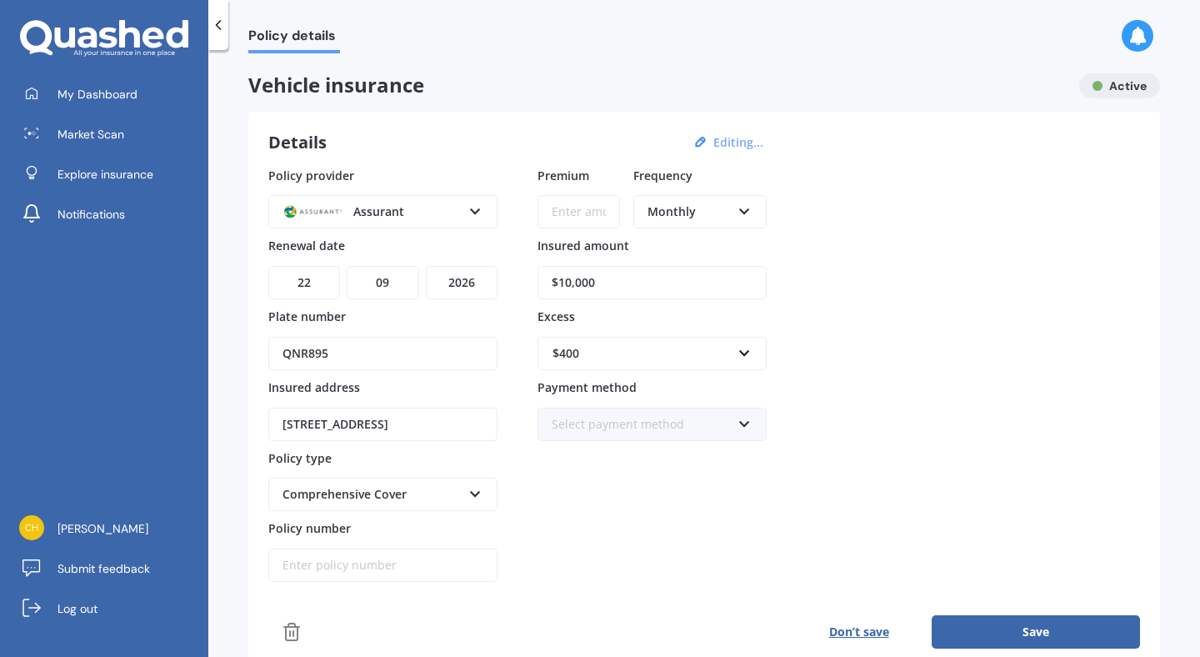
click at [996, 626] on button "Save" at bounding box center [1036, 631] width 208 height 33
type input "$81.90"
click at [976, 622] on button "Save" at bounding box center [1036, 631] width 208 height 33
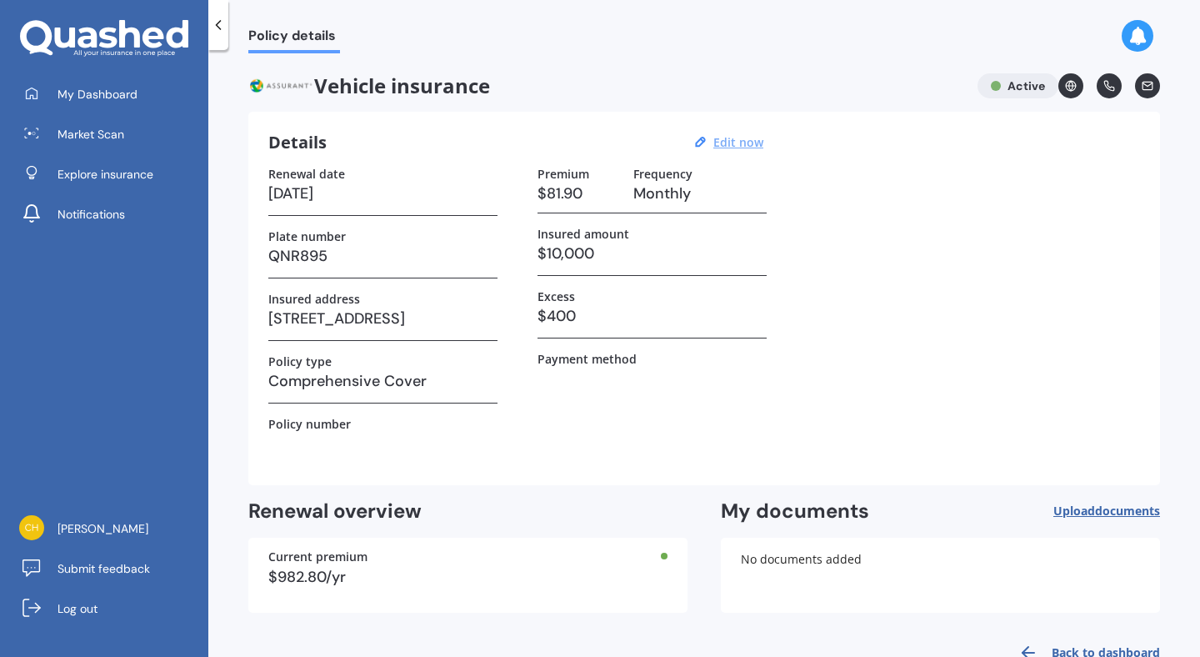
scroll to position [45, 0]
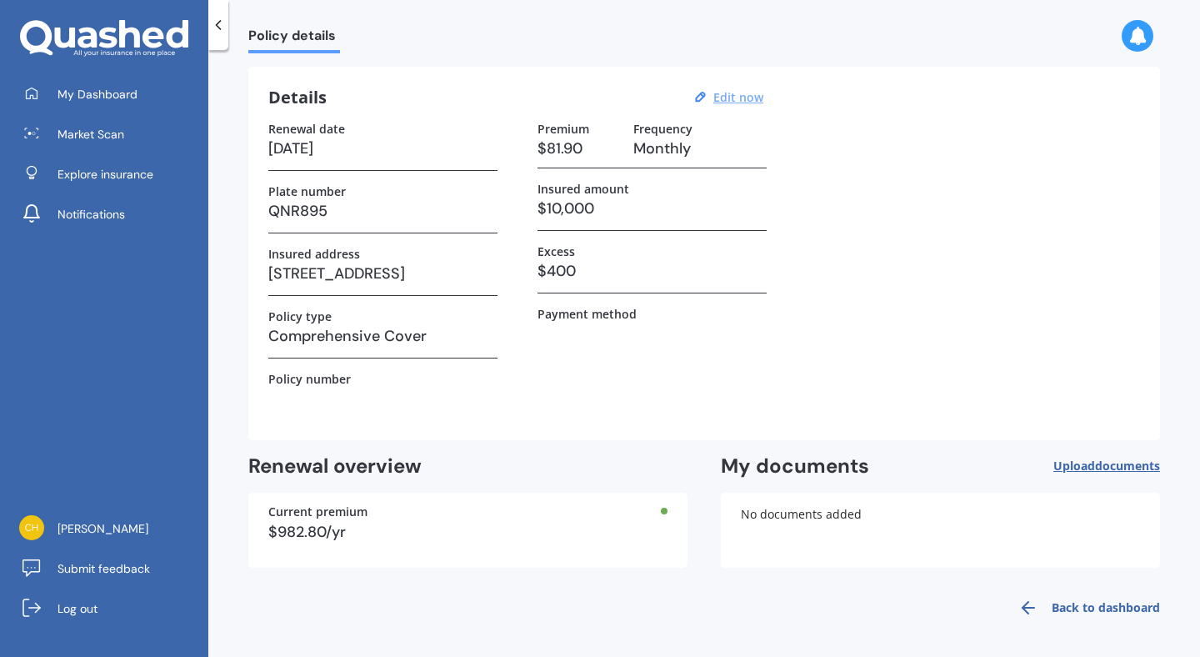
click at [557, 364] on div "Premium $81.90 Frequency Monthly Insured amount $10,000 Excess $400 Payment met…" at bounding box center [651, 271] width 229 height 298
